Goal: Task Accomplishment & Management: Use online tool/utility

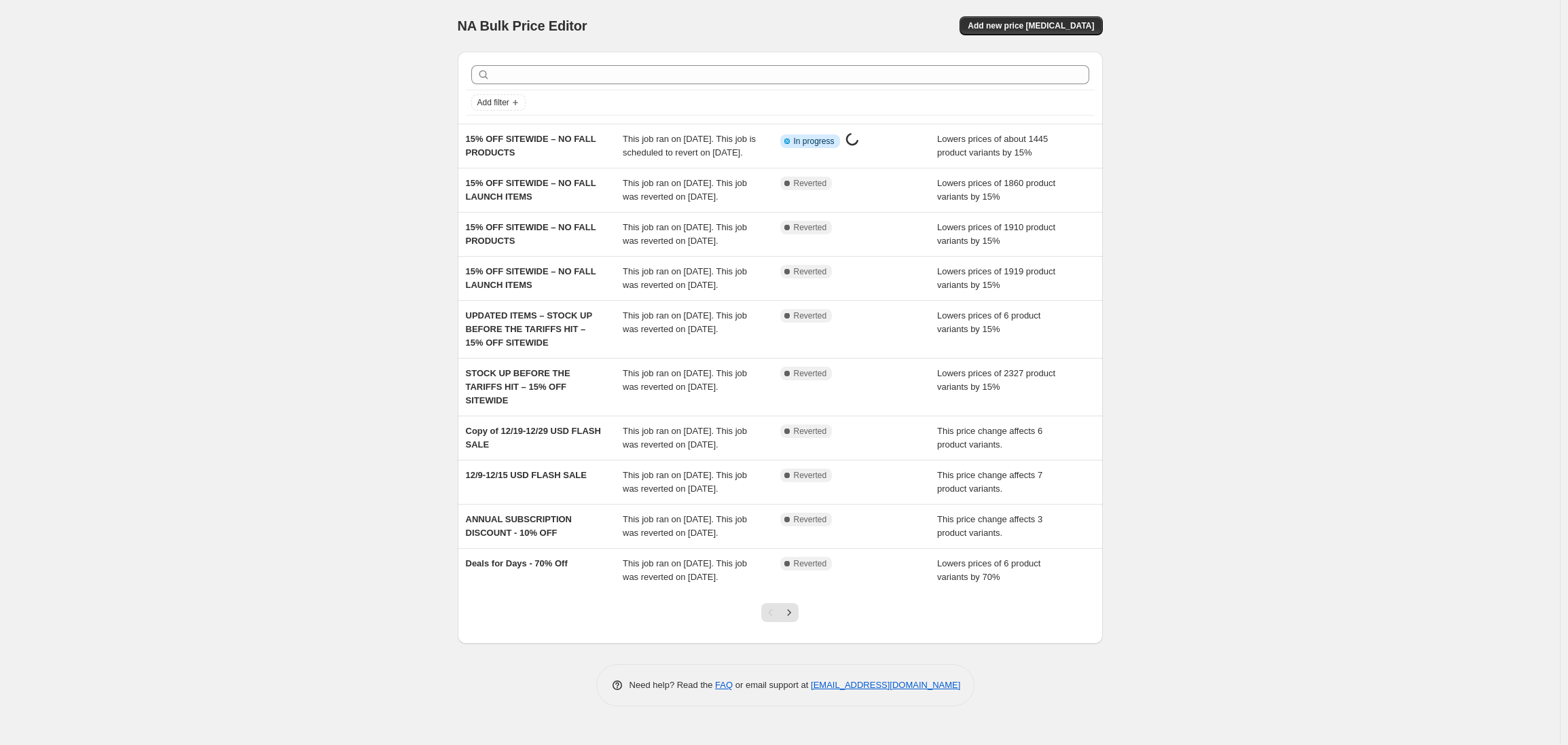
click at [318, 96] on div "NA Bulk Price Editor. This page is ready NA Bulk Price Editor Add new price cha…" at bounding box center [780, 372] width 1560 height 745
